Goal: Find specific page/section: Find specific page/section

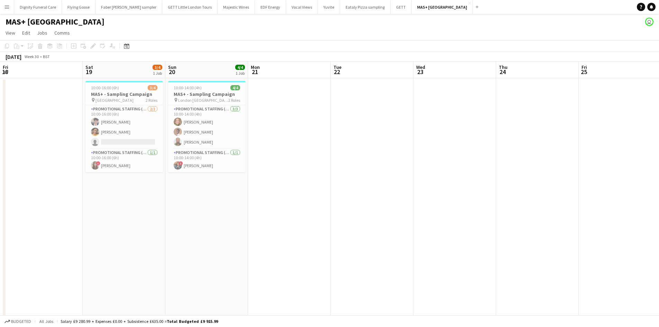
scroll to position [0, 277]
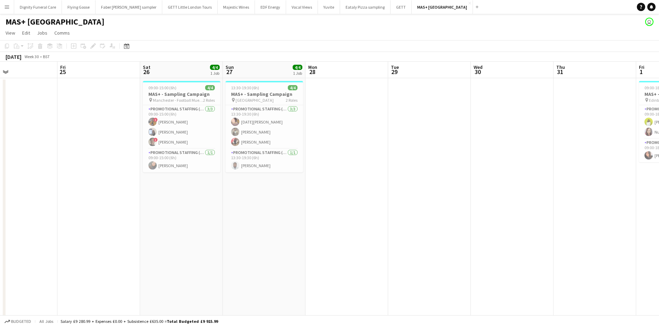
drag, startPoint x: 491, startPoint y: 195, endPoint x: 148, endPoint y: 173, distance: 343.6
click at [83, 171] on app-calendar-viewport "Tue 22 Wed 23 Thu 24 Fri 25 Sat 26 4/4 1 Job Sun 27 4/4 1 Job Mon 28 Tue 29 Wed…" at bounding box center [329, 207] width 659 height 290
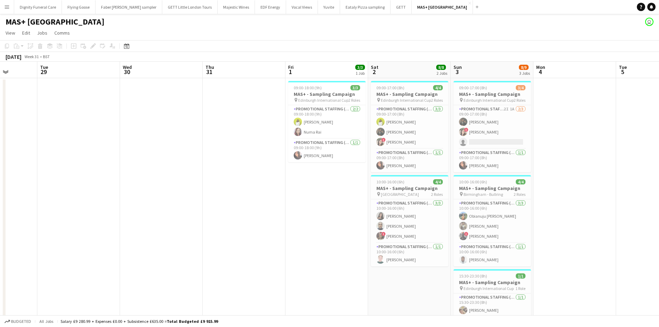
drag, startPoint x: 269, startPoint y: 163, endPoint x: 79, endPoint y: 158, distance: 189.7
click at [78, 157] on app-calendar-viewport "Sat 26 4/4 1 Job Sun 27 4/4 1 Job Mon 28 Tue 29 Wed 30 Thu 31 Fri 1 3/3 1 Job S…" at bounding box center [329, 207] width 659 height 290
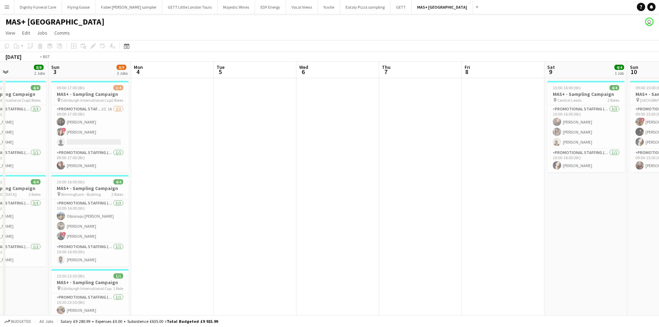
drag, startPoint x: 452, startPoint y: 174, endPoint x: 310, endPoint y: 155, distance: 143.8
click at [85, 134] on app-calendar-viewport "Wed 30 Thu 31 Fri 1 3/3 1 Job Sat 2 8/8 2 Jobs Sun 3 8/9 3 Jobs Mon 4 Tue 5 Wed…" at bounding box center [329, 207] width 659 height 290
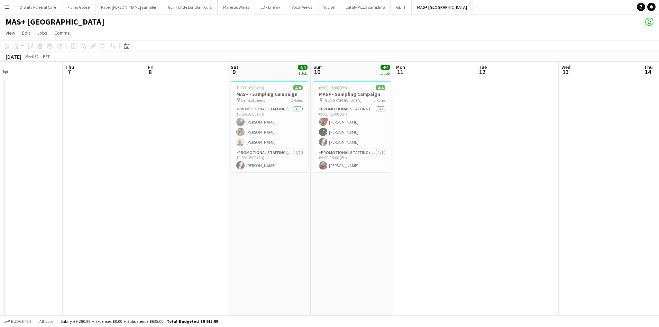
drag, startPoint x: 435, startPoint y: 164, endPoint x: 71, endPoint y: 129, distance: 365.7
click at [46, 131] on app-calendar-viewport "Sun 3 8/9 3 Jobs Mon 4 Tue 5 Wed 6 Thu 7 Fri 8 Sat 9 4/4 1 Job Sun 10 4/4 1 Job…" at bounding box center [329, 207] width 659 height 290
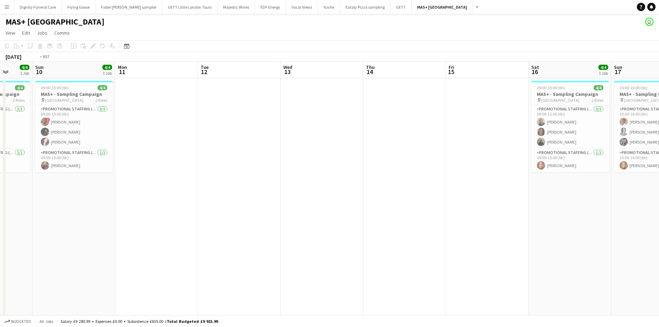
drag, startPoint x: 412, startPoint y: 189, endPoint x: 111, endPoint y: 162, distance: 301.9
click at [110, 163] on app-calendar-viewport "Wed 6 Thu 7 Fri 8 Sat 9 4/4 1 Job Sun 10 4/4 1 Job Mon 11 Tue 12 Wed 13 Thu 14 …" at bounding box center [329, 207] width 659 height 290
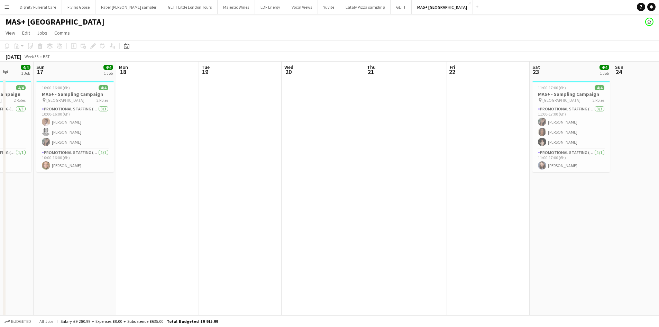
drag, startPoint x: 177, startPoint y: 180, endPoint x: 173, endPoint y: 176, distance: 5.9
click at [147, 179] on app-calendar-viewport "Thu 14 Fri 15 Sat 16 4/4 1 Job Sun 17 4/4 1 Job Mon 18 Tue 19 Wed 20 Thu 21 Fri…" at bounding box center [329, 207] width 659 height 290
